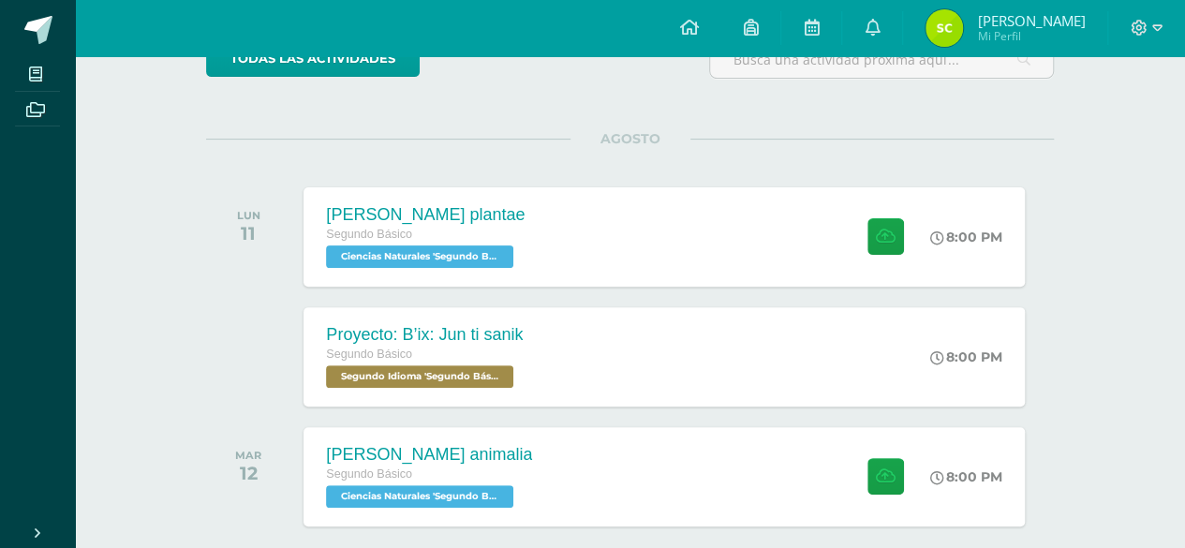
scroll to position [267, 0]
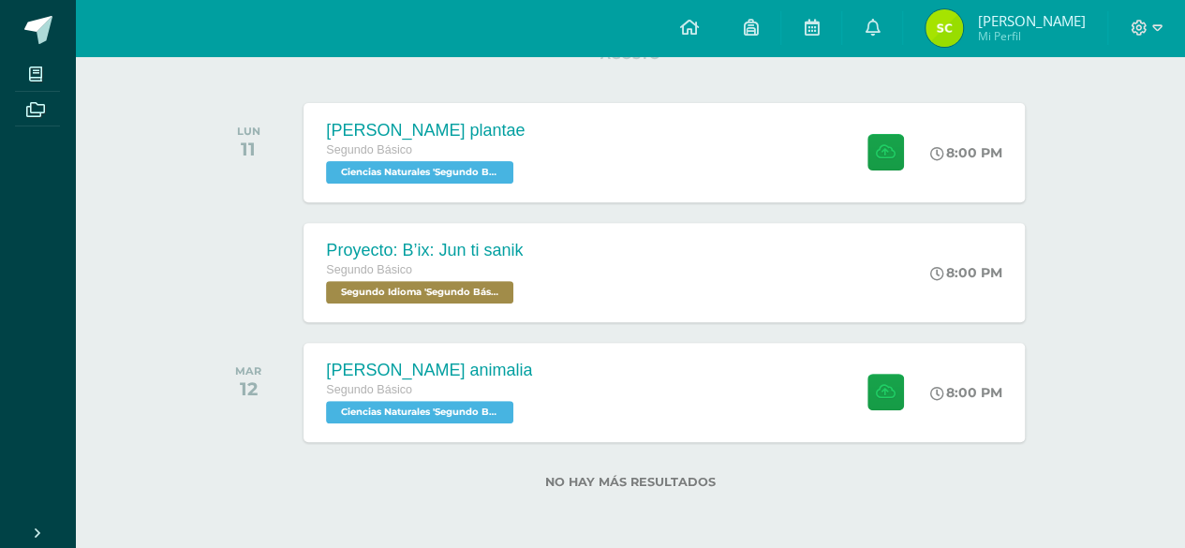
click at [208, 293] on div at bounding box center [253, 272] width 95 height 99
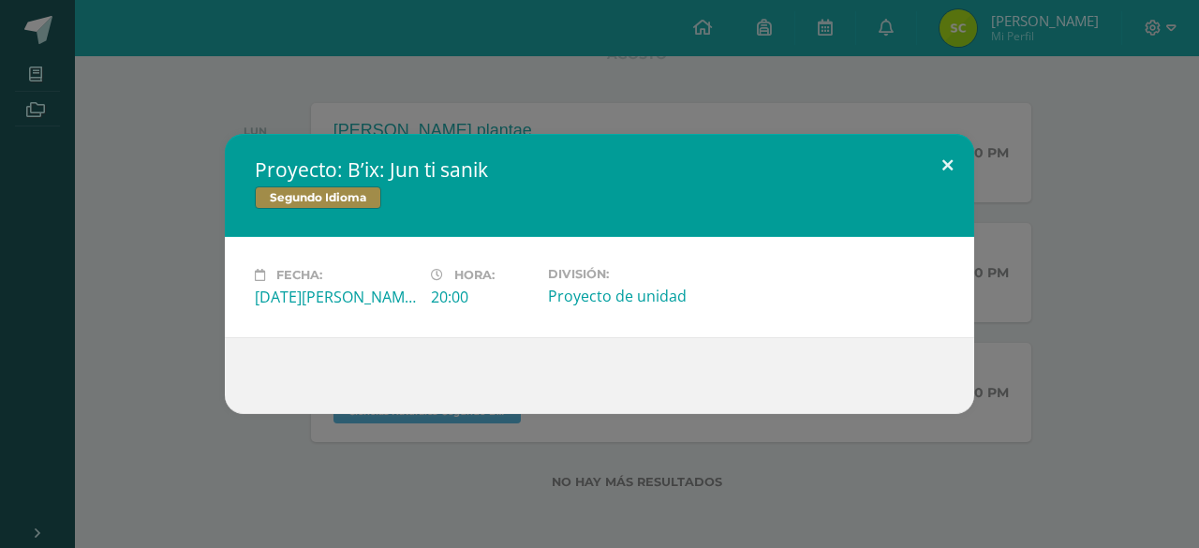
click at [961, 152] on button at bounding box center [947, 166] width 53 height 64
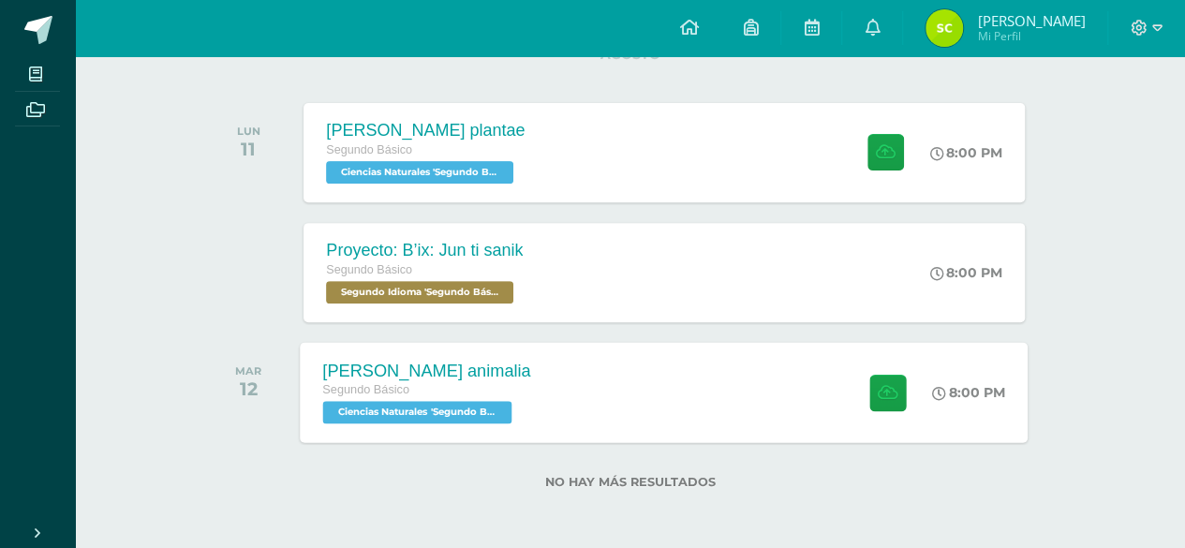
click at [557, 412] on div "[PERSON_NAME] animalia Segundo Básico Ciencias Naturales 'Segundo Básico B' 8:0…" at bounding box center [665, 392] width 728 height 100
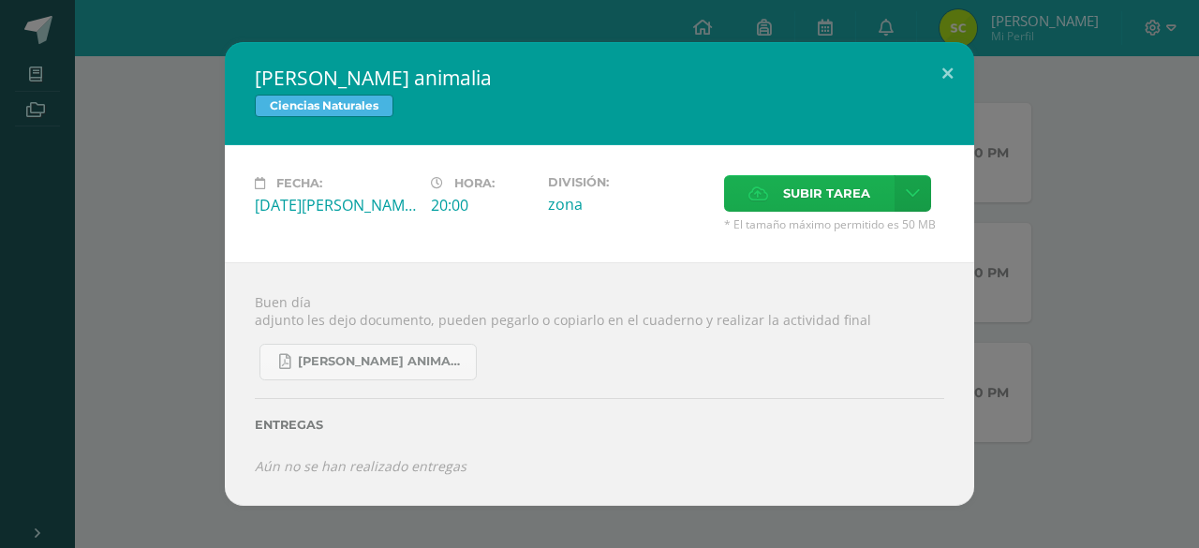
click at [849, 205] on span "Subir tarea" at bounding box center [826, 193] width 87 height 35
click at [0, 0] on input "Subir tarea" at bounding box center [0, 0] width 0 height 0
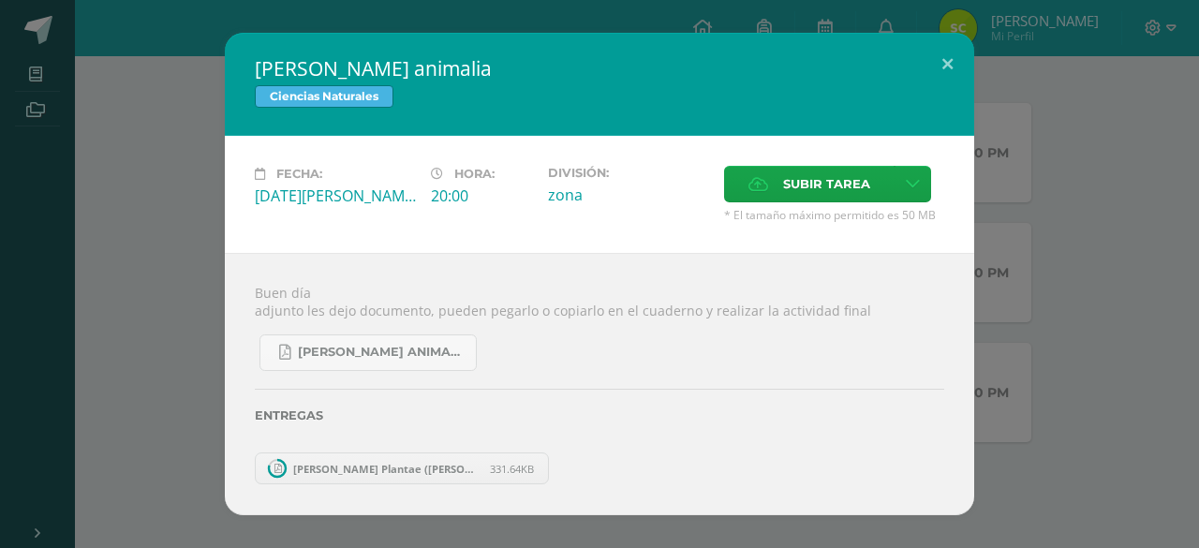
click at [515, 473] on span "331.64KB" at bounding box center [512, 469] width 44 height 14
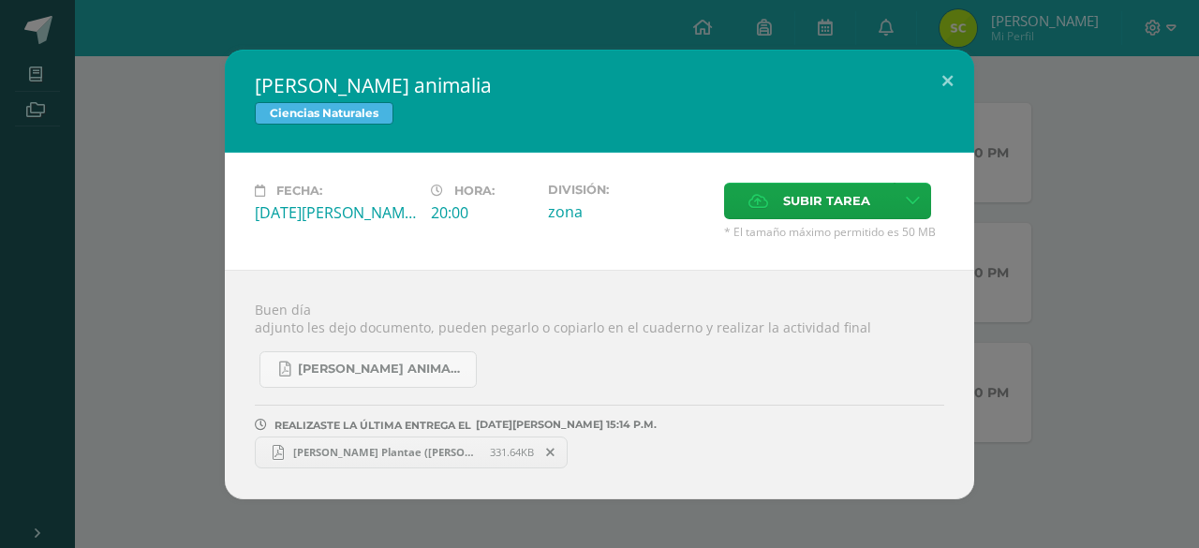
click at [545, 447] on span at bounding box center [551, 452] width 32 height 21
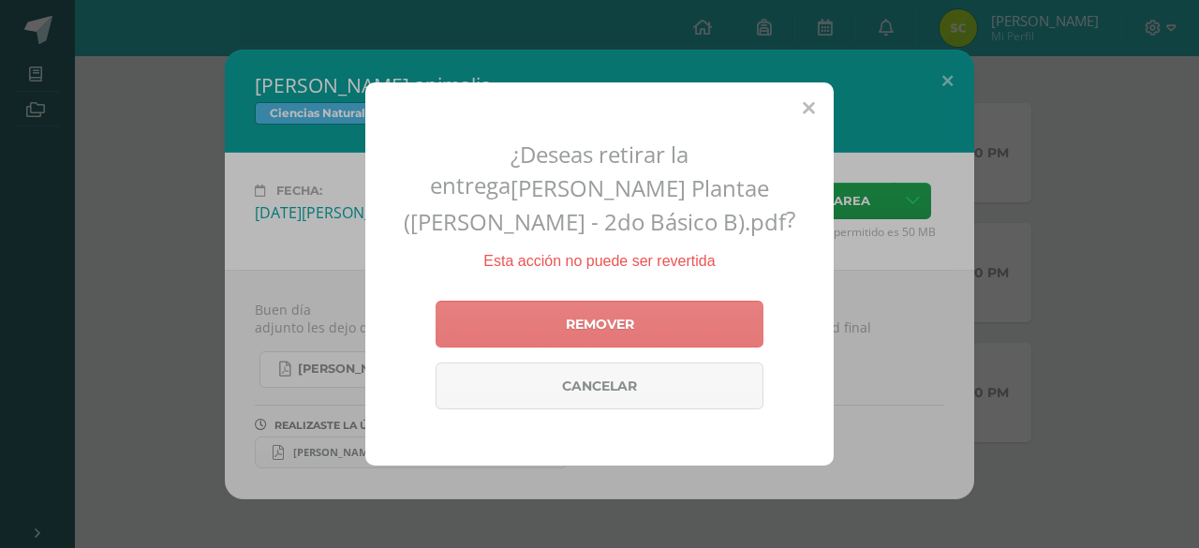
click at [581, 320] on link "Remover" at bounding box center [600, 324] width 328 height 47
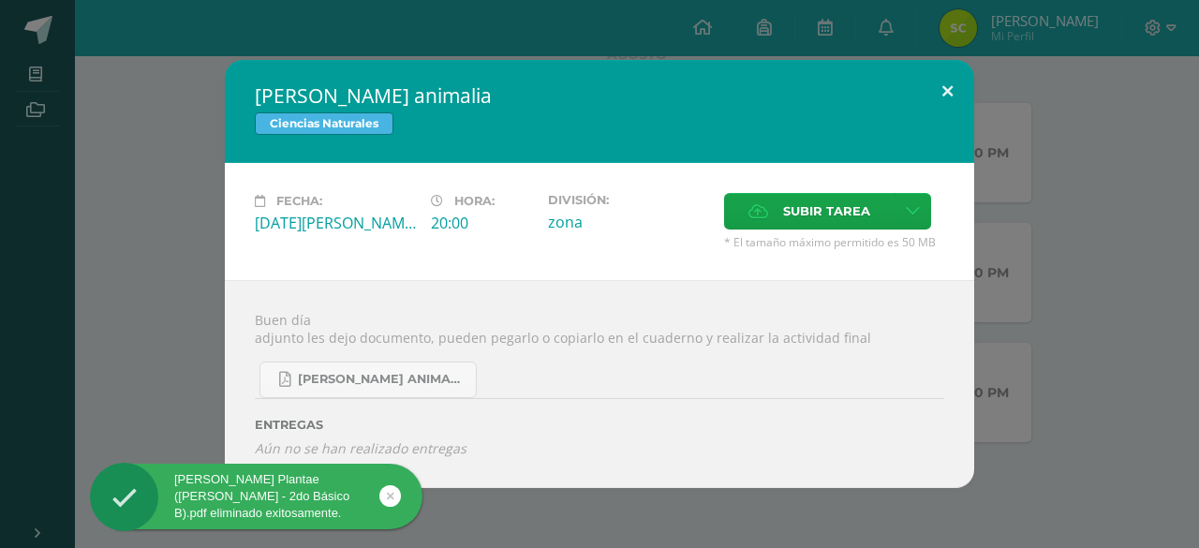
click at [952, 94] on button at bounding box center [947, 92] width 53 height 64
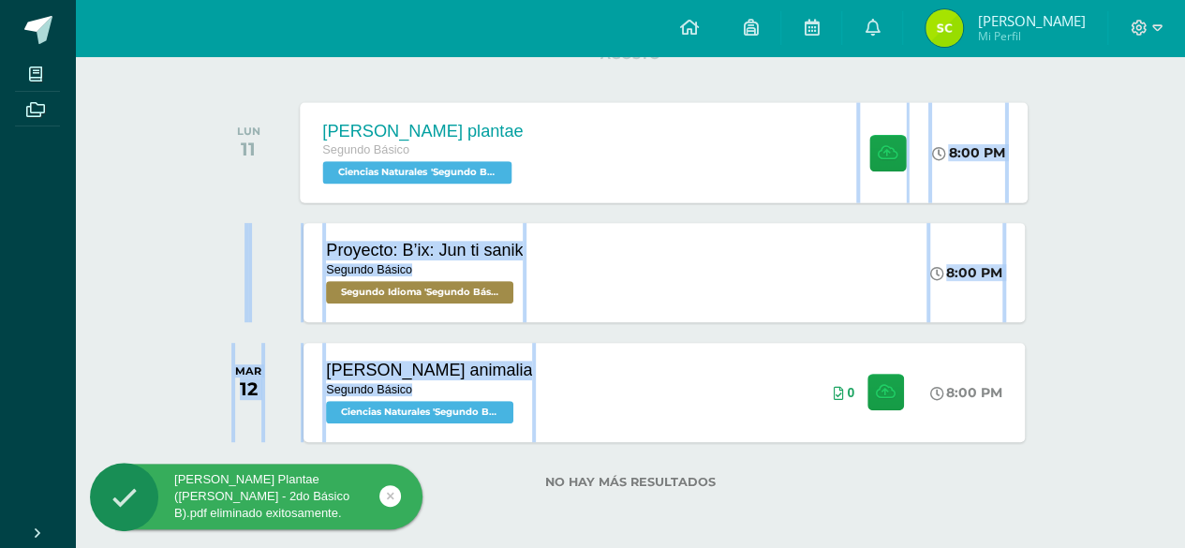
drag, startPoint x: 681, startPoint y: 379, endPoint x: 688, endPoint y: 145, distance: 233.4
click at [688, 145] on div "AGOSTO LUN 11 [PERSON_NAME] plantae Segundo Básico Ciencias Naturales 'Segundo …" at bounding box center [630, 249] width 848 height 391
click at [688, 145] on div "[PERSON_NAME] plantae Segundo Básico Ciencias Naturales 'Segundo Básico B' 8:00…" at bounding box center [665, 152] width 728 height 100
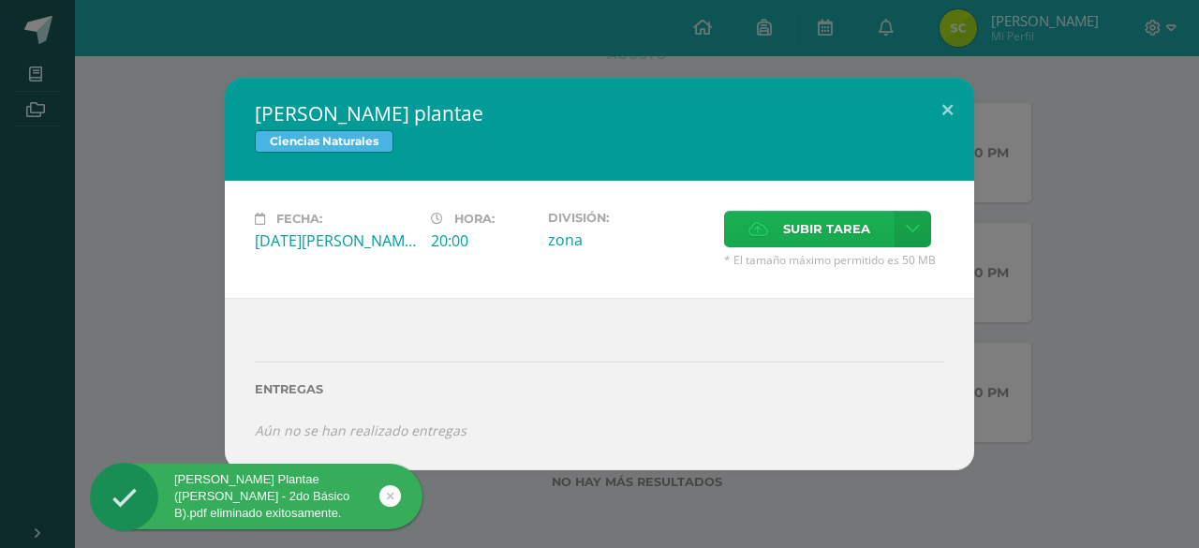
click at [789, 231] on span "Subir tarea" at bounding box center [826, 229] width 87 height 35
click at [0, 0] on input "Subir tarea" at bounding box center [0, 0] width 0 height 0
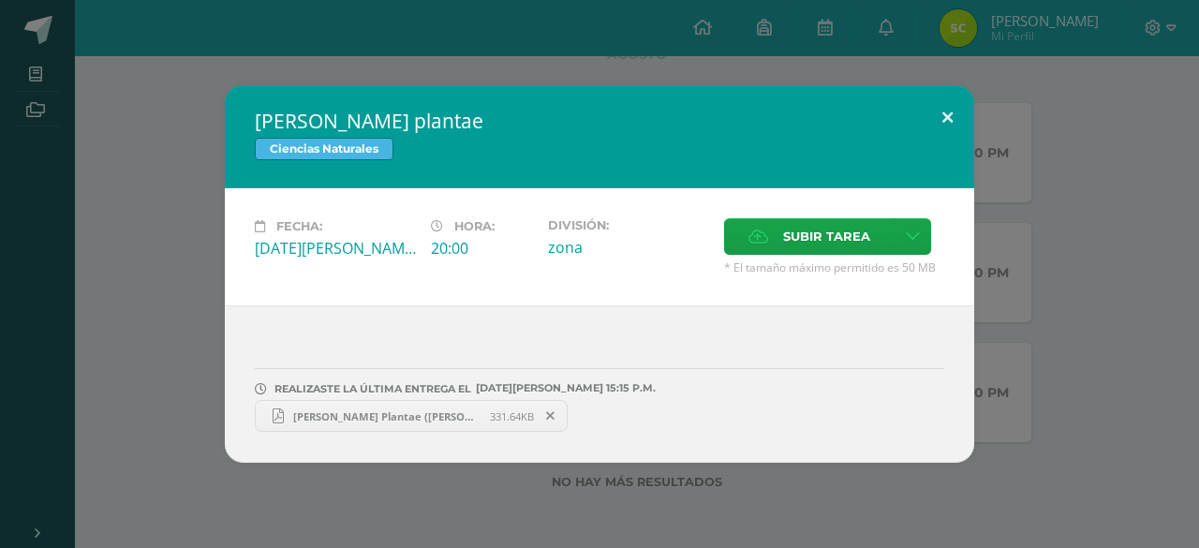
click at [922, 132] on button at bounding box center [947, 117] width 53 height 64
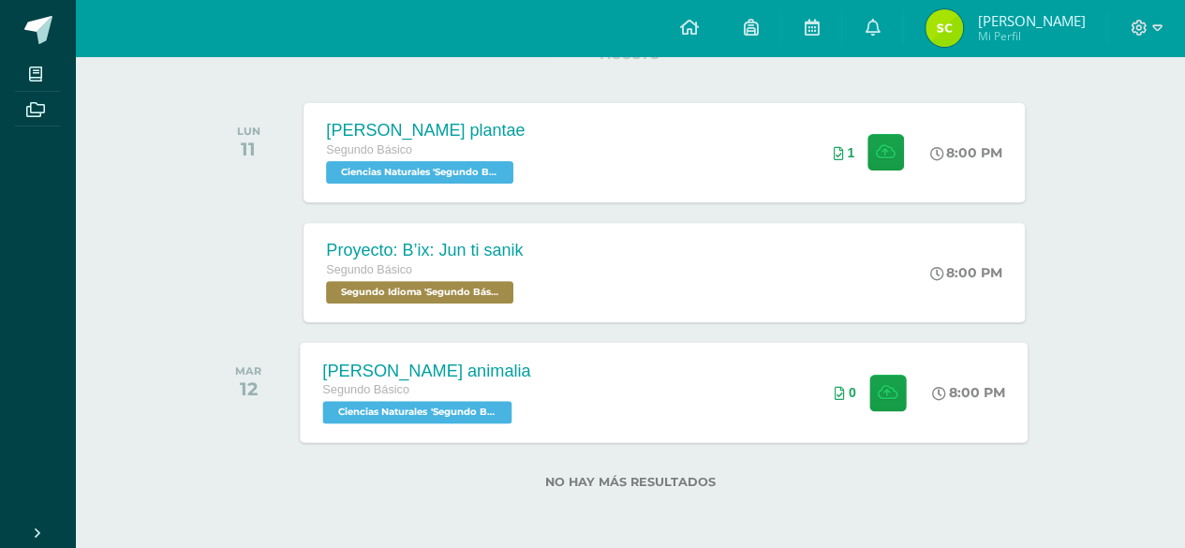
click at [677, 395] on div "[PERSON_NAME] animalia Segundo Básico Ciencias Naturales 'Segundo Básico B' 8:0…" at bounding box center [665, 392] width 728 height 100
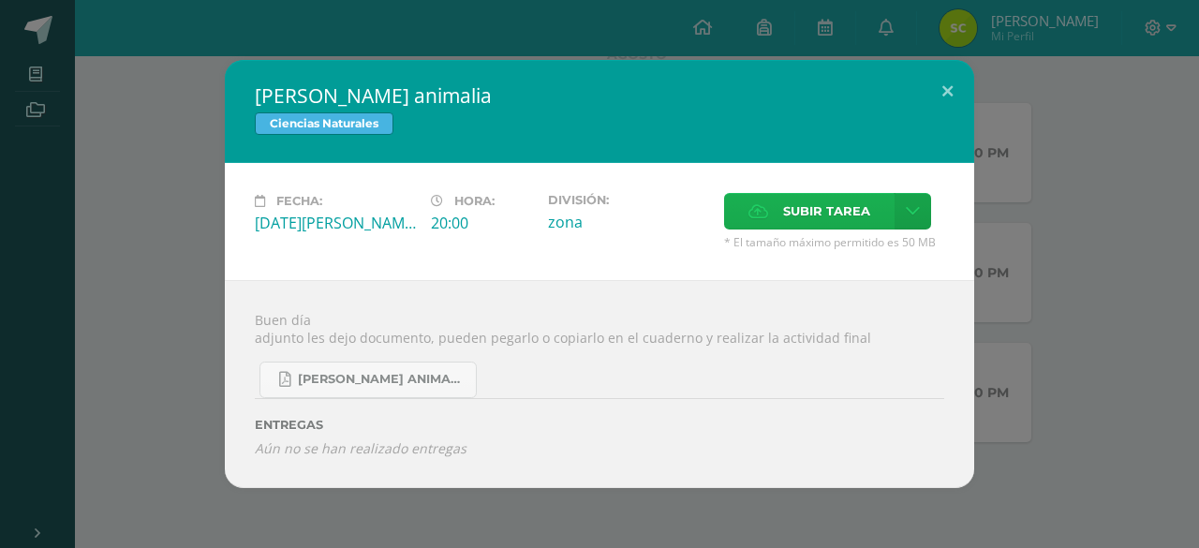
click at [785, 212] on span "Subir tarea" at bounding box center [826, 211] width 87 height 35
click at [0, 0] on input "Subir tarea" at bounding box center [0, 0] width 0 height 0
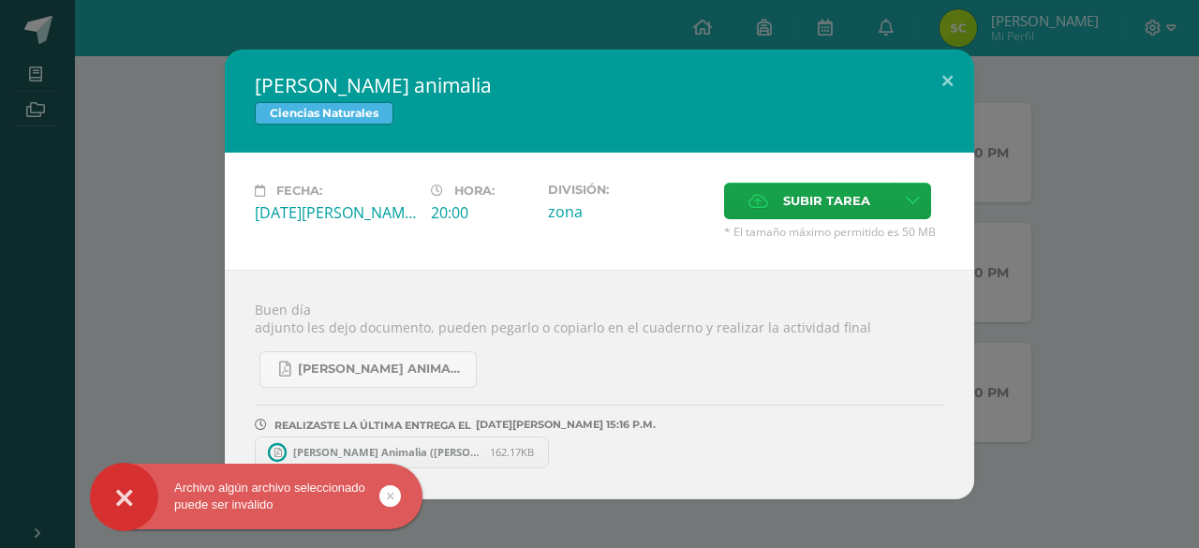
click at [383, 500] on link at bounding box center [391, 496] width 22 height 22
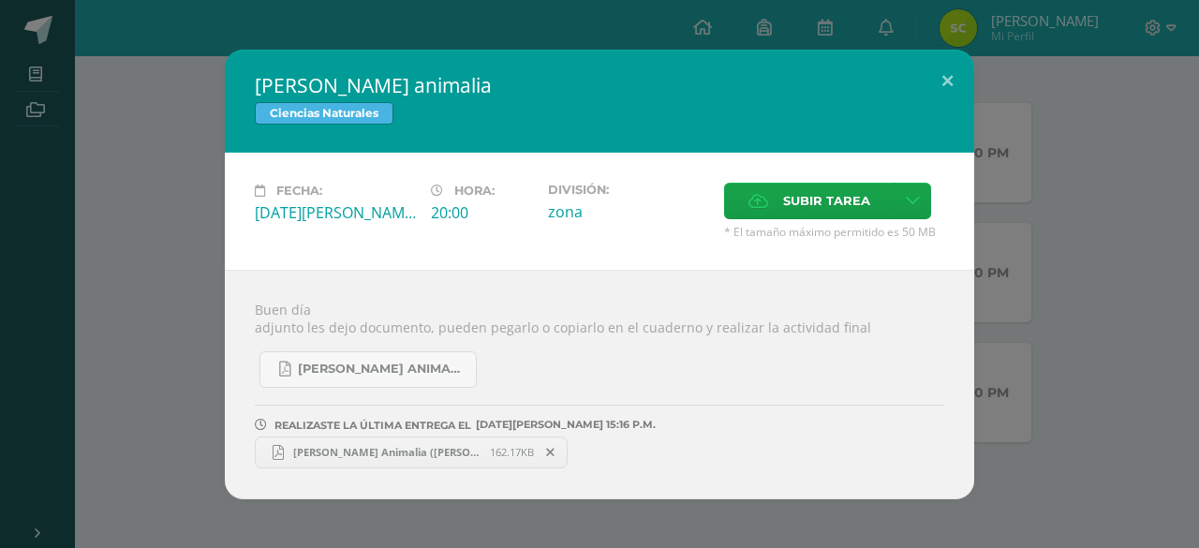
click at [401, 460] on link "[PERSON_NAME] Animalia ([PERSON_NAME] - 2do Básico B).pdf 162.17KB" at bounding box center [411, 453] width 313 height 32
click at [956, 80] on button at bounding box center [947, 82] width 53 height 64
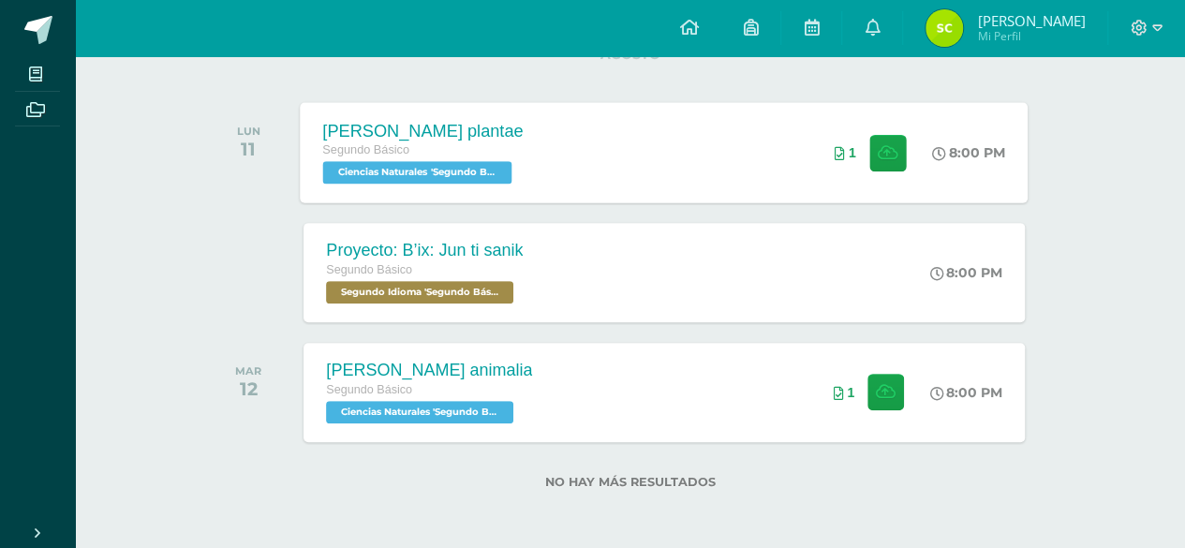
click at [425, 155] on div "Segundo Básico" at bounding box center [423, 151] width 201 height 21
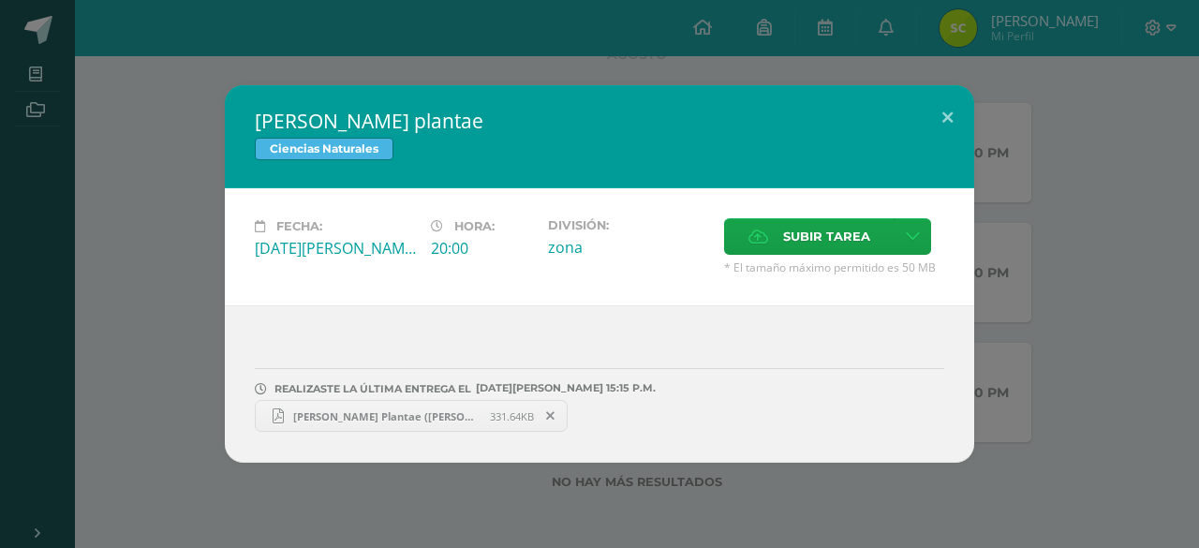
click at [335, 432] on div "REALIZASTE LA ÚLTIMA ENTREGA EL [DATE][PERSON_NAME] 15:15 P.M. [PERSON_NAME] Pl…" at bounding box center [600, 383] width 750 height 157
click at [350, 410] on span "[PERSON_NAME] Plantae ([PERSON_NAME] - 2do Básico B).pdf" at bounding box center [387, 417] width 206 height 14
click at [944, 119] on button at bounding box center [947, 117] width 53 height 64
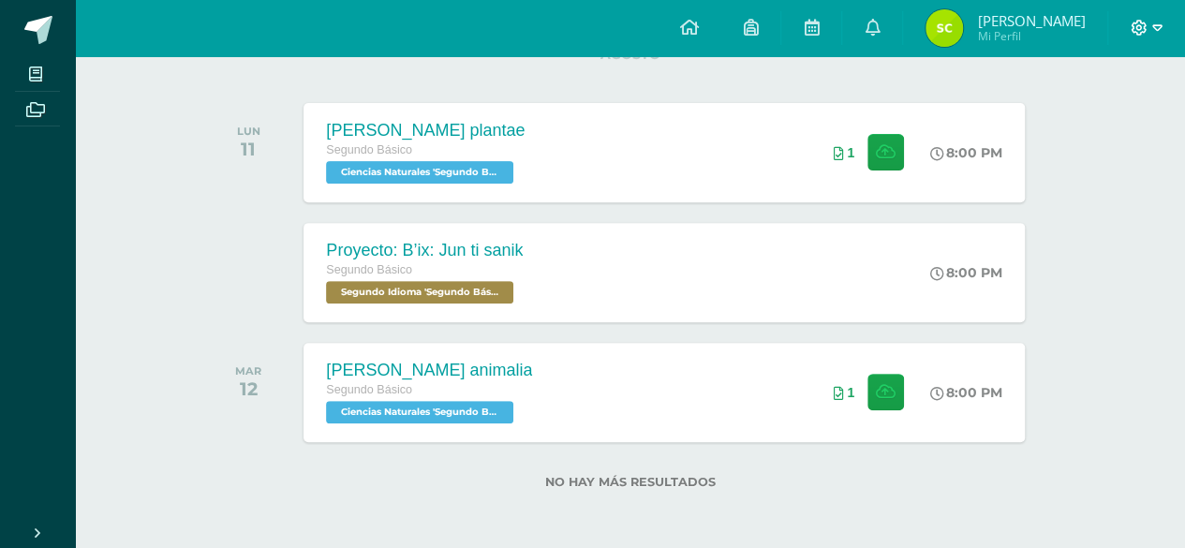
click at [1136, 31] on icon at bounding box center [1140, 28] width 16 height 16
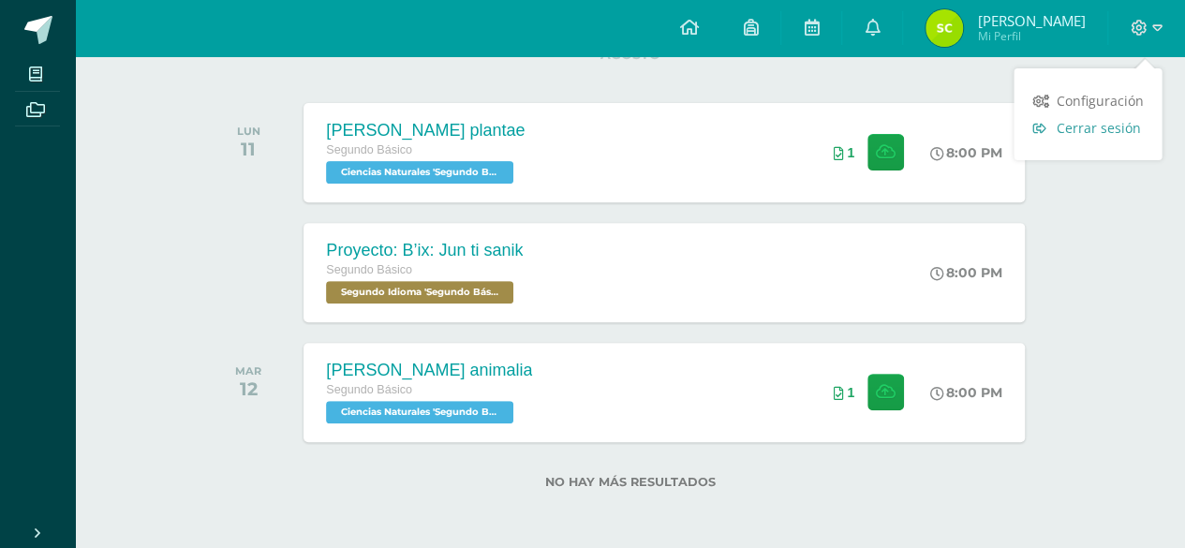
click at [1059, 127] on span "Cerrar sesión" at bounding box center [1098, 128] width 84 height 18
